Goal: Find specific page/section: Find specific page/section

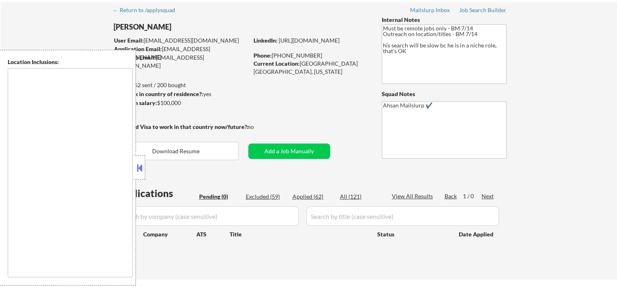
scroll to position [108, 0]
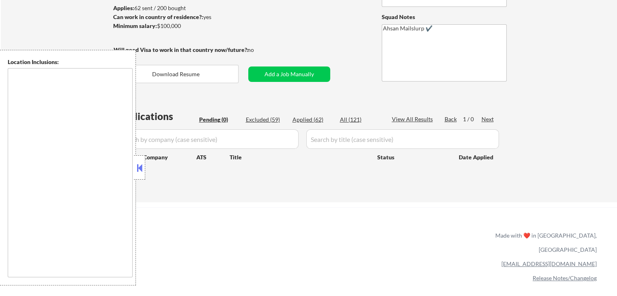
click at [309, 118] on div "Applied (62)" at bounding box center [312, 120] width 41 height 8
select select ""applied""
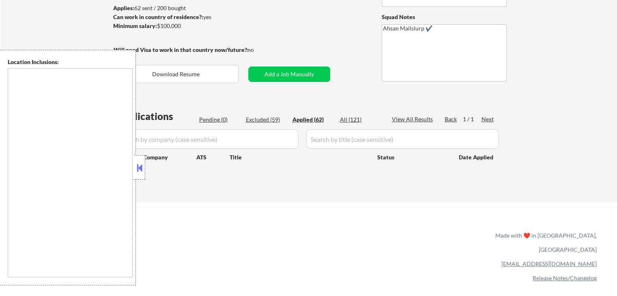
select select ""applied""
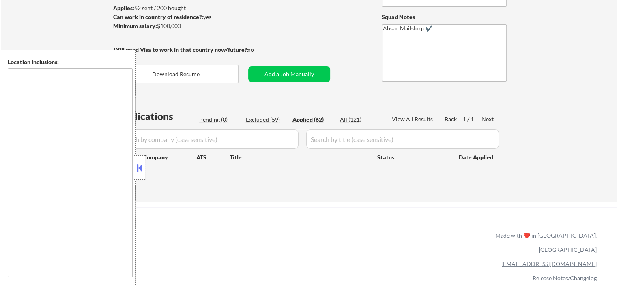
select select ""applied""
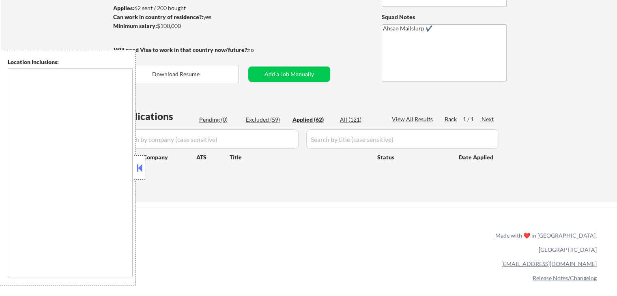
select select ""applied""
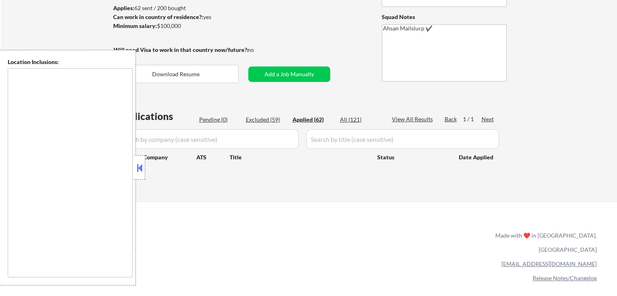
select select ""applied""
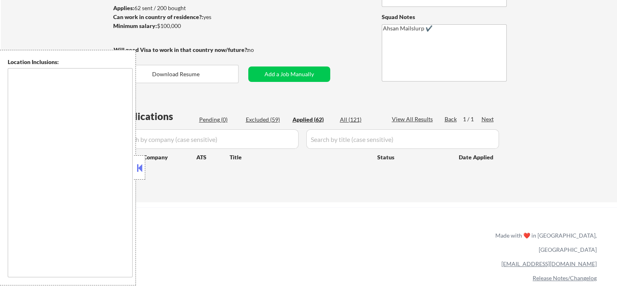
select select ""applied""
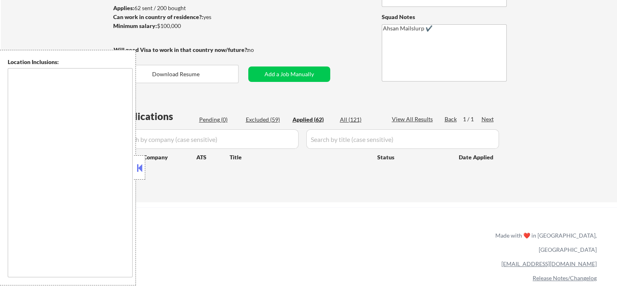
select select ""applied""
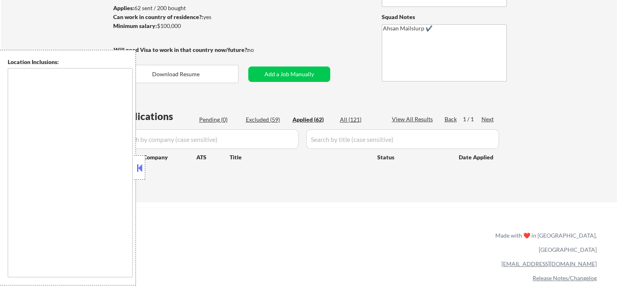
select select ""applied""
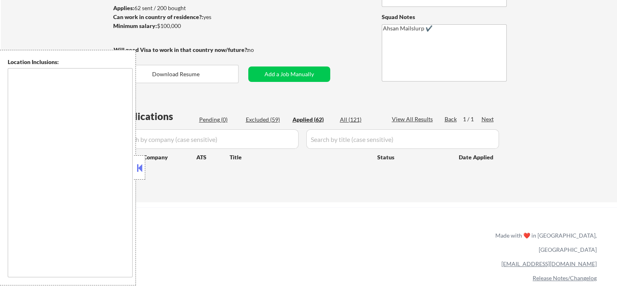
select select ""applied""
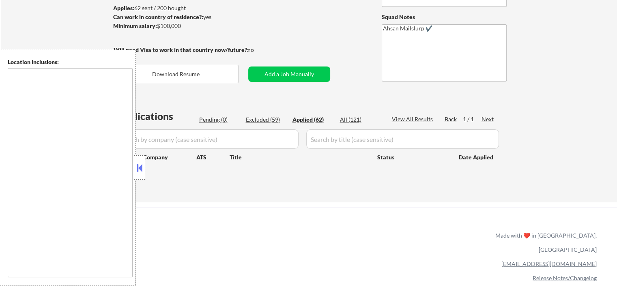
select select ""applied""
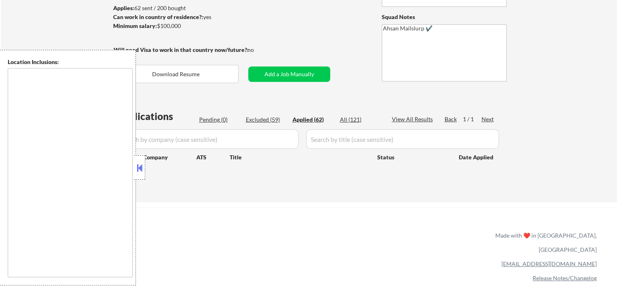
select select ""applied""
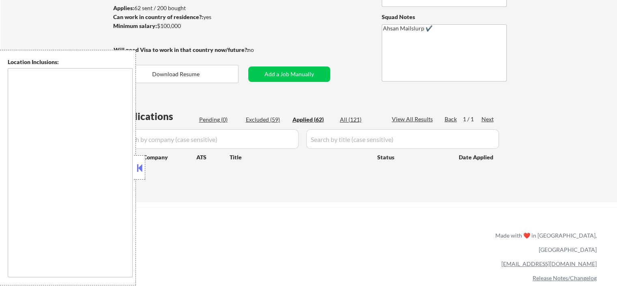
select select ""applied""
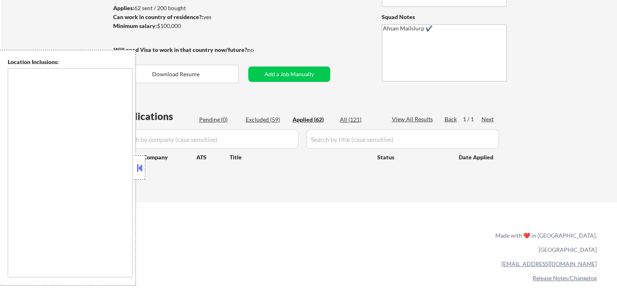
select select ""applied""
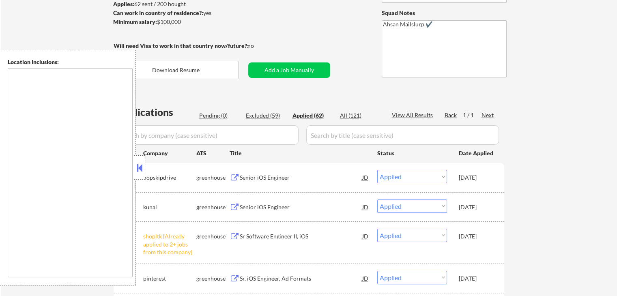
scroll to position [162, 0]
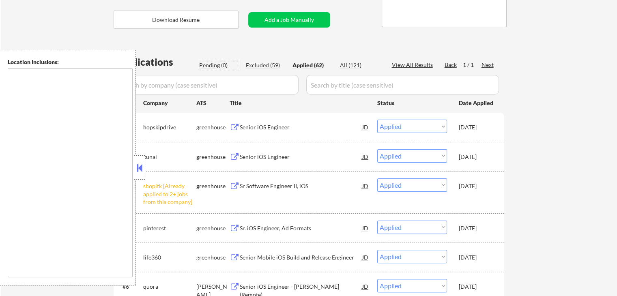
click at [205, 63] on div "Pending (0)" at bounding box center [219, 65] width 41 height 8
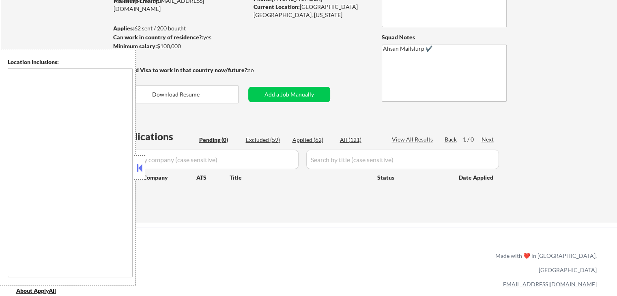
scroll to position [54, 0]
